Goal: Transaction & Acquisition: Subscribe to service/newsletter

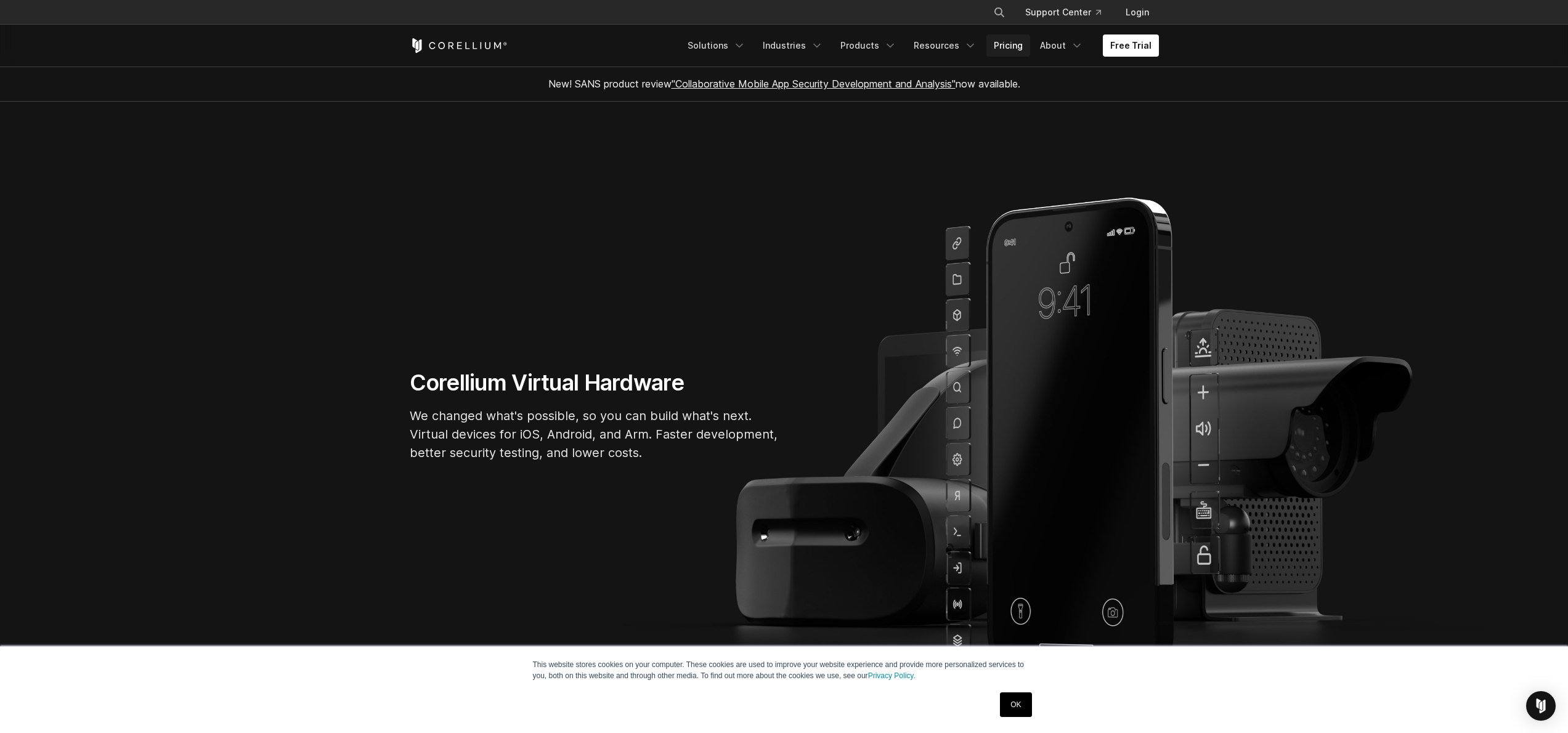
click at [1020, 51] on link "Pricing" at bounding box center [1008, 46] width 44 height 22
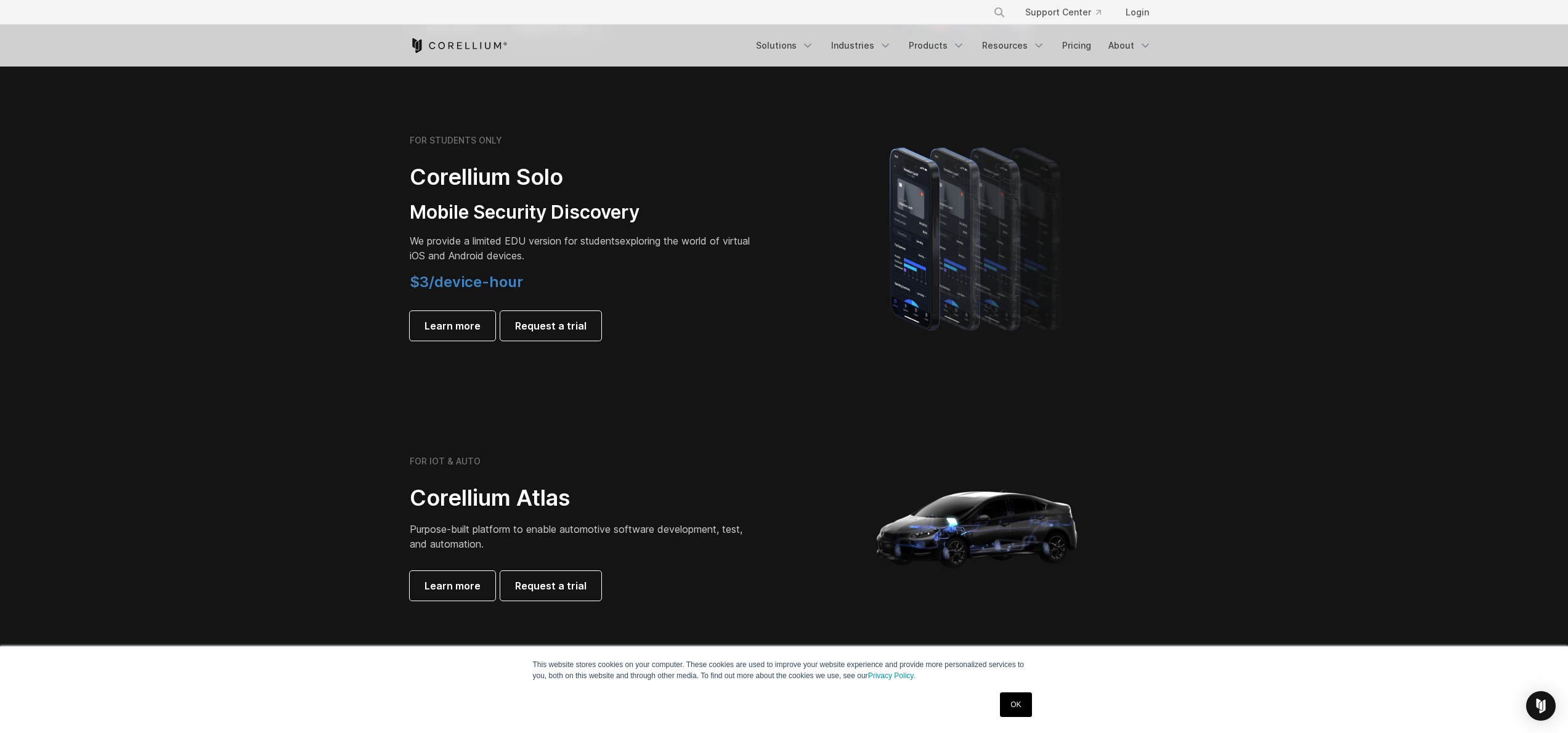
scroll to position [815, 0]
click at [420, 138] on h6 "FOR STUDENTS ONLY" at bounding box center [455, 141] width 92 height 11
click at [444, 150] on div "FOR STUDENTS ONLY Corellium Solo Mobile Security Discovery We provide a limited…" at bounding box center [582, 238] width 345 height 206
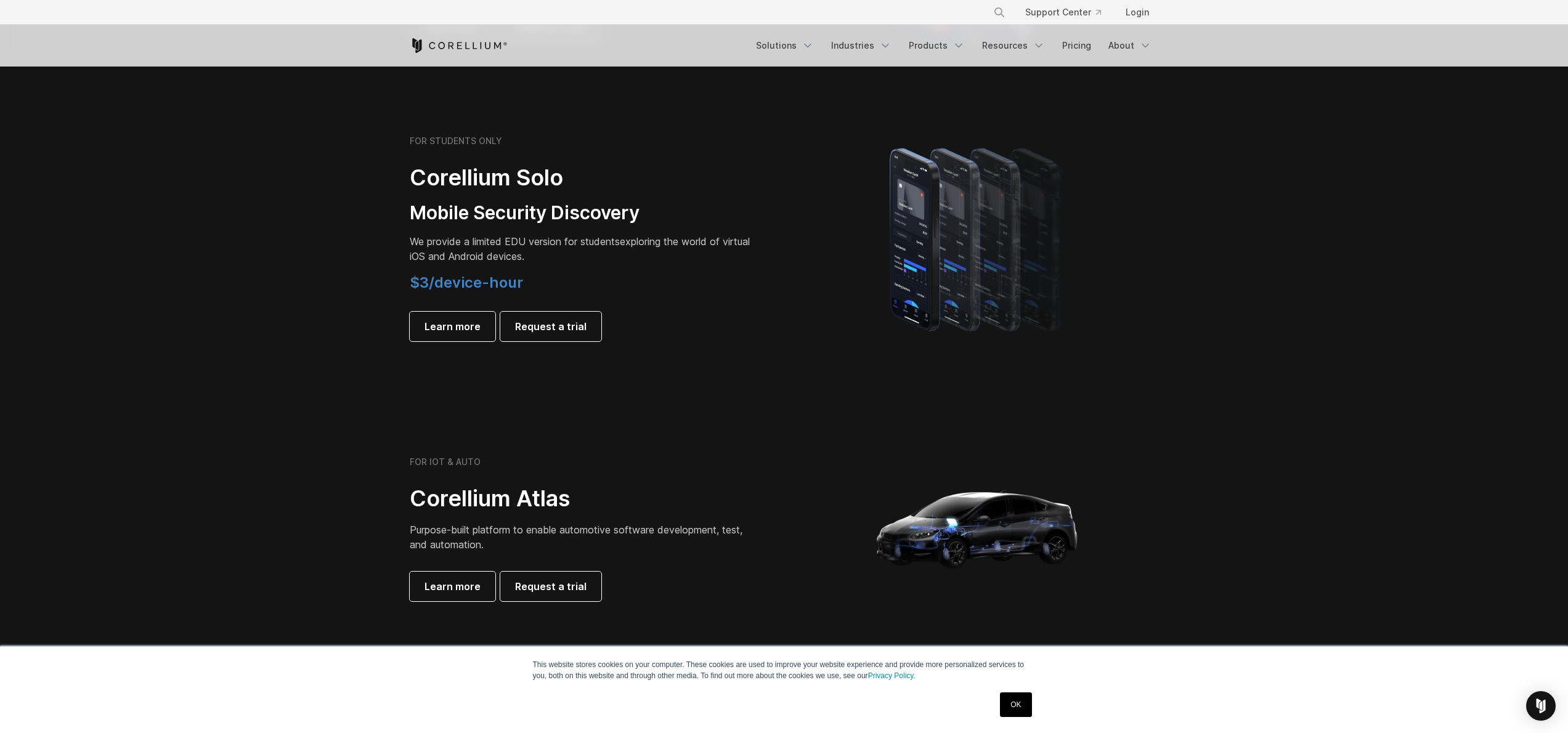
click at [447, 146] on div "FOR STUDENTS ONLY Corellium Solo Mobile Security Discovery We provide a limited…" at bounding box center [582, 238] width 345 height 206
click at [456, 141] on h6 "FOR STUDENTS ONLY" at bounding box center [455, 141] width 92 height 11
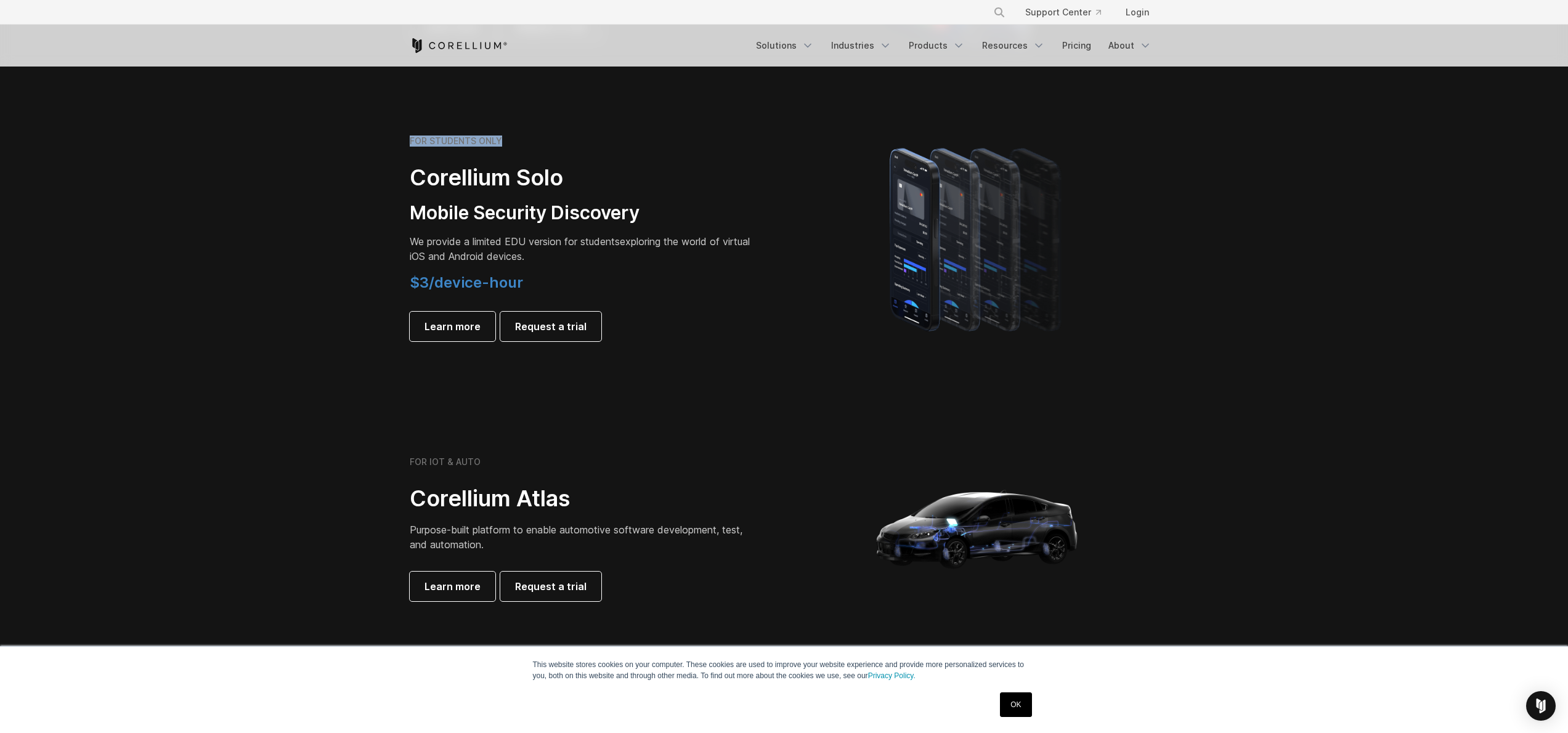
click at [456, 141] on h6 "FOR STUDENTS ONLY" at bounding box center [455, 141] width 92 height 11
click at [461, 148] on div "FOR STUDENTS ONLY Corellium Solo Mobile Security Discovery We provide a limited…" at bounding box center [582, 238] width 345 height 206
drag, startPoint x: 403, startPoint y: 138, endPoint x: 555, endPoint y: 150, distance: 152.5
click at [555, 150] on div "FOR STUDENTS ONLY Corellium Solo Mobile Security Discovery We provide a limited…" at bounding box center [590, 238] width 387 height 206
